Goal: Task Accomplishment & Management: Complete application form

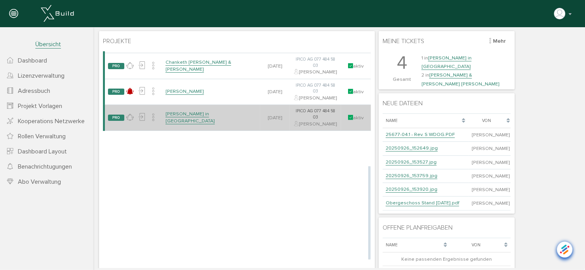
click at [204, 124] on link "[PERSON_NAME] in [GEOGRAPHIC_DATA]" at bounding box center [189, 117] width 49 height 14
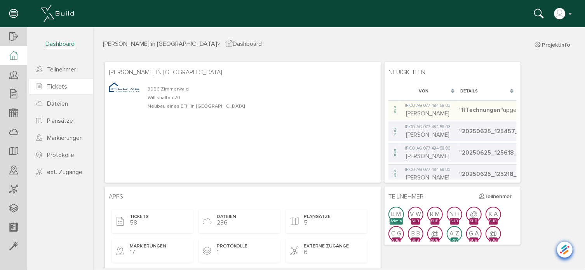
click at [51, 82] on link "Tickets" at bounding box center [61, 86] width 64 height 15
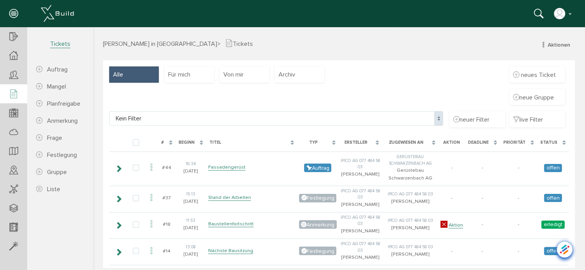
click at [343, 140] on div "Ersteller" at bounding box center [356, 142] width 29 height 7
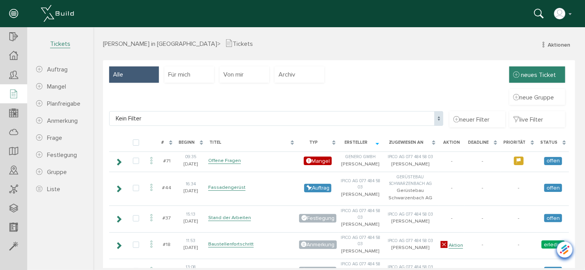
click at [530, 74] on span "neues Ticket" at bounding box center [538, 75] width 35 height 8
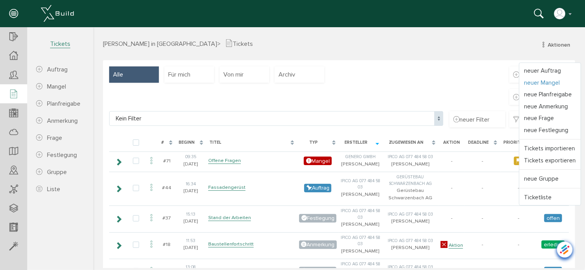
click at [530, 81] on link "neuer Mangel" at bounding box center [549, 83] width 61 height 12
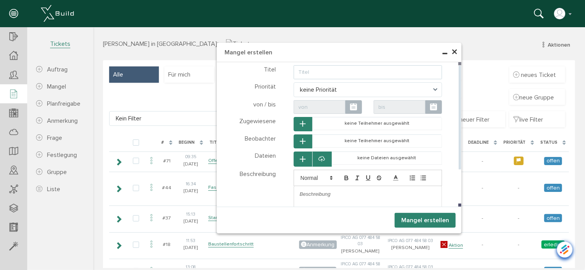
click at [325, 71] on input "text" at bounding box center [367, 72] width 149 height 14
type input "Flachabdichtung Eingang"
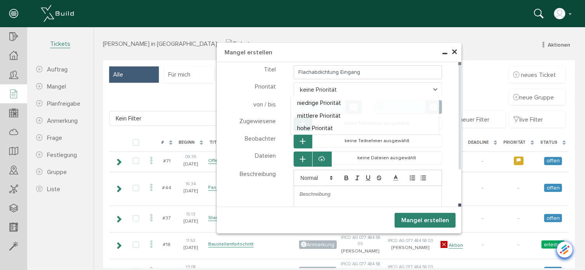
click at [335, 85] on span "keine Priorität" at bounding box center [367, 89] width 149 height 15
select select "high"
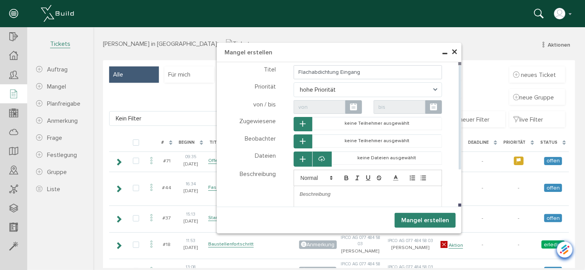
click at [300, 122] on icon "button" at bounding box center [302, 123] width 5 height 7
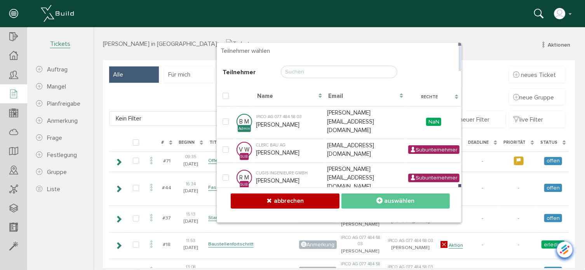
click at [298, 122] on td "IPICO AG 077 484 58 03 [PERSON_NAME]" at bounding box center [289, 121] width 71 height 31
checkbox input "true"
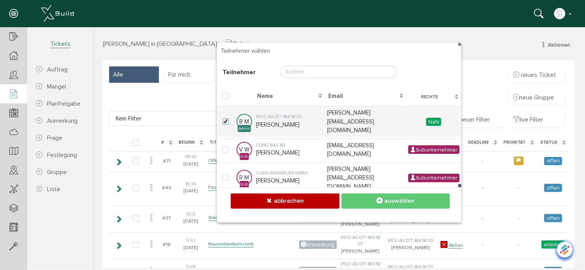
click at [388, 206] on button "auswählen" at bounding box center [395, 200] width 108 height 15
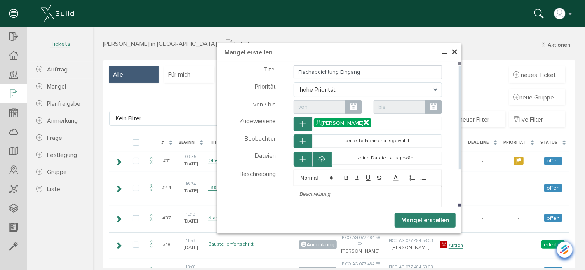
click at [306, 142] on button "button" at bounding box center [302, 141] width 19 height 14
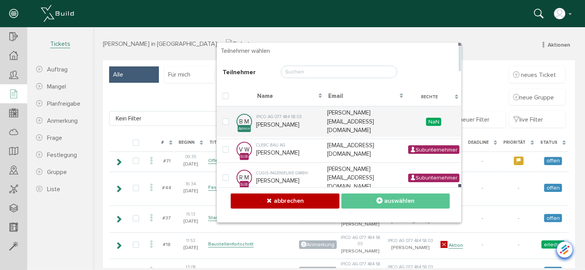
click at [296, 73] on input "text" at bounding box center [339, 71] width 117 height 12
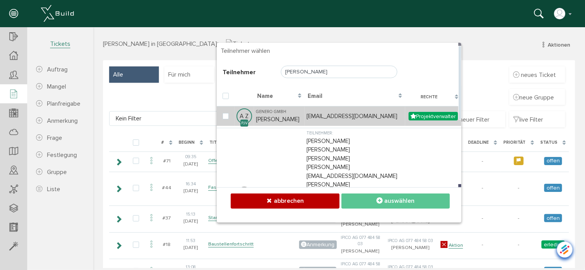
type input "[PERSON_NAME]"
click at [279, 110] on div "Genero GmbH" at bounding box center [279, 111] width 47 height 7
checkbox input "true"
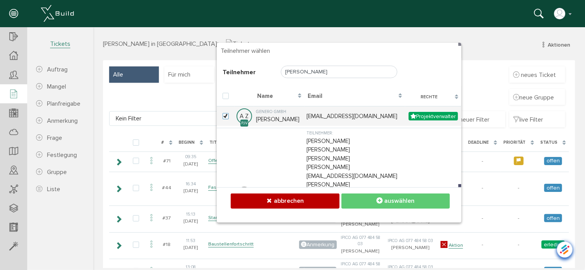
click at [389, 199] on span "auswählen" at bounding box center [399, 201] width 30 height 8
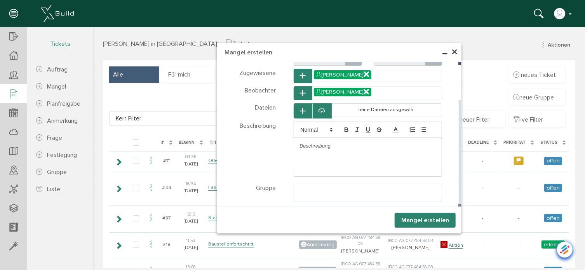
click at [331, 145] on p at bounding box center [368, 145] width 136 height 7
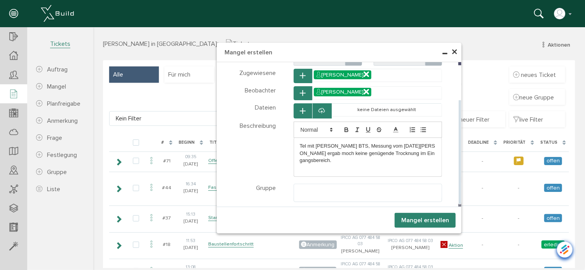
click at [304, 153] on p "Tel mit [PERSON_NAME] BTS, Messung vom [DATE][PERSON_NAME] ergab moch keine gen…" at bounding box center [368, 152] width 136 height 21
click at [430, 153] on p "Tel mit [PERSON_NAME] BTS, Messung vom [DATE][PERSON_NAME] ergab noch keine gen…" at bounding box center [368, 152] width 136 height 21
click at [318, 159] on p "Tel mit [PERSON_NAME] BTS, Messung vom [DATE][PERSON_NAME] ergab noch keine gen…" at bounding box center [368, 156] width 136 height 29
click at [362, 158] on p "Tel mit [PERSON_NAME] BTS, Messung vom [DATE][PERSON_NAME] ergab noch keine gen…" at bounding box center [368, 156] width 136 height 29
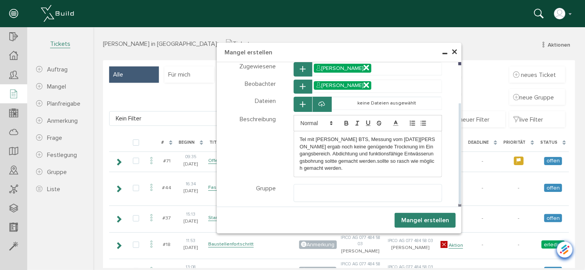
click at [335, 160] on p "Tel mit [PERSON_NAME] BTS, Messung vom [DATE][PERSON_NAME] ergab noch keine gen…" at bounding box center [368, 154] width 136 height 36
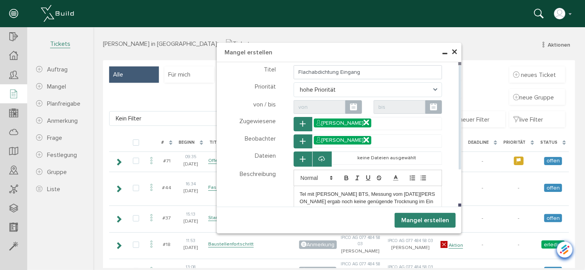
scroll to position [11, 0]
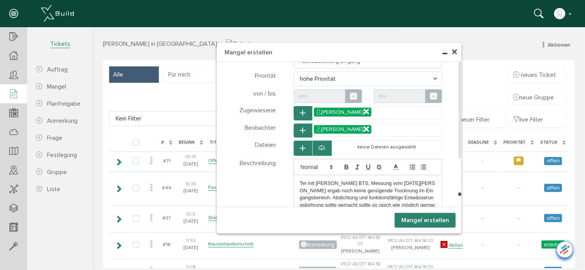
click at [315, 204] on p "Tel mit [PERSON_NAME] BTS, Messung vom [DATE][PERSON_NAME] ergab noch keine gen…" at bounding box center [368, 198] width 136 height 36
click at [308, 203] on p "Tel mit [PERSON_NAME] BTS, Messung vom [DATE][PERSON_NAME] ergab noch keine gen…" at bounding box center [368, 198] width 136 height 36
click at [421, 197] on p "Tel mit [PERSON_NAME] BTS, Messung vom [DATE][PERSON_NAME] ergab noch keine gen…" at bounding box center [368, 194] width 136 height 29
click at [411, 204] on p "Tel mit [PERSON_NAME] BTS, Messung vom [DATE][PERSON_NAME] ergab noch keine gen…" at bounding box center [368, 194] width 136 height 29
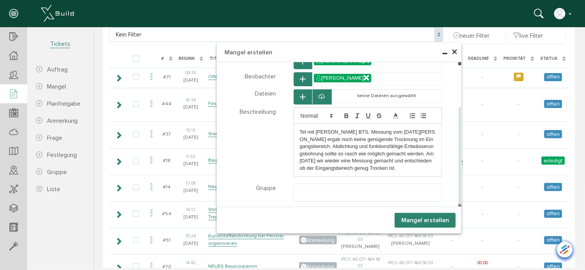
scroll to position [117, 0]
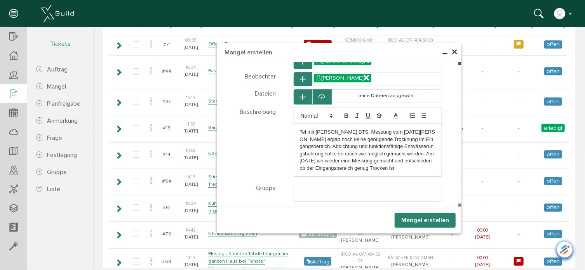
click at [412, 218] on button "Mangel erstellen" at bounding box center [424, 220] width 61 height 15
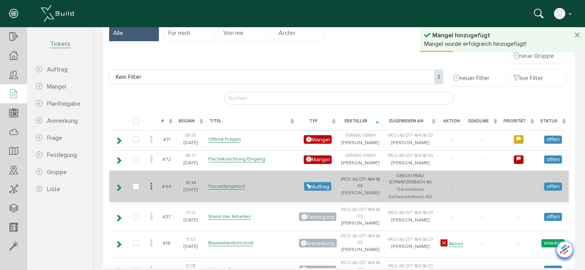
scroll to position [0, 0]
